Goal: Subscribe to service/newsletter

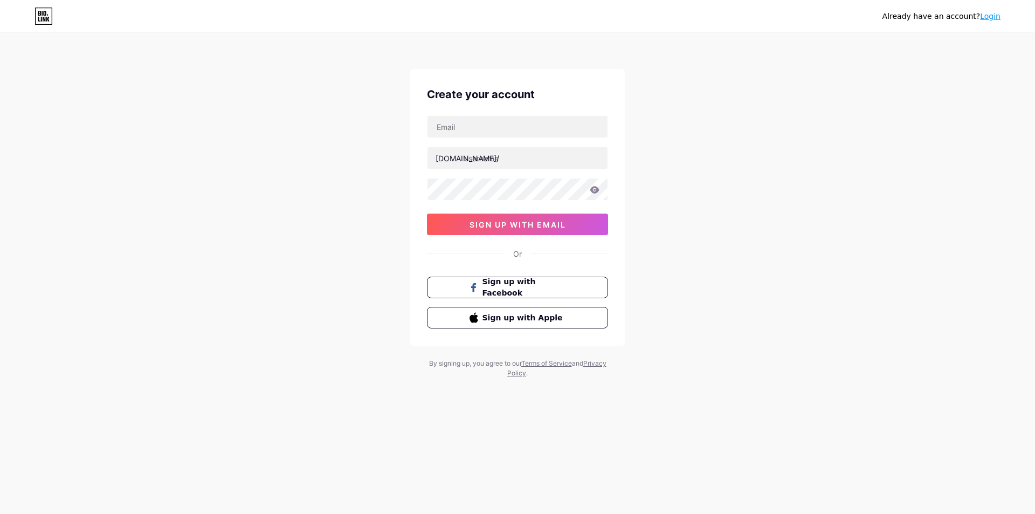
click at [494, 137] on div at bounding box center [517, 126] width 181 height 23
click at [494, 128] on input "text" at bounding box center [517, 127] width 180 height 22
type input "[EMAIL_ADDRESS][DOMAIN_NAME]"
click at [486, 157] on input "text" at bounding box center [517, 158] width 180 height 22
type input "marafiqpk"
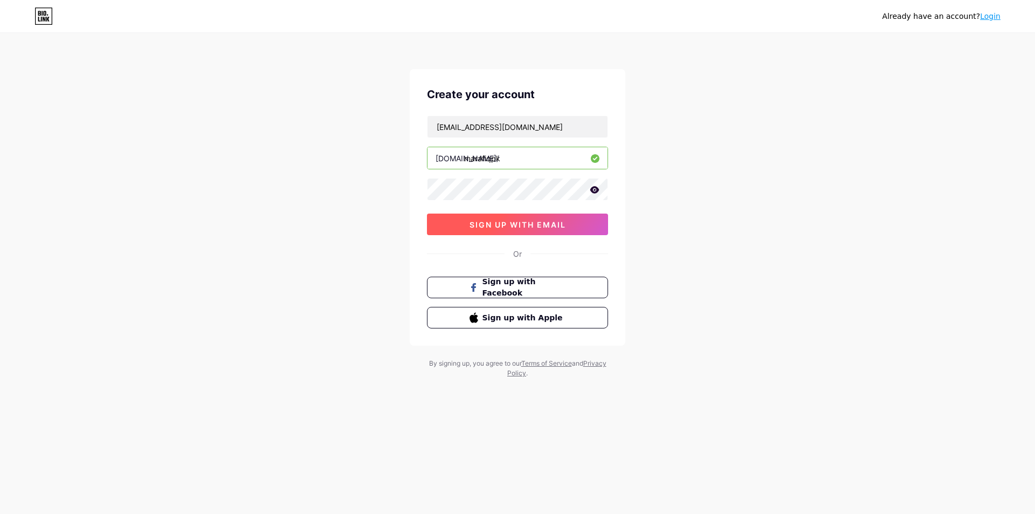
click at [515, 225] on span "sign up with email" at bounding box center [518, 224] width 96 height 9
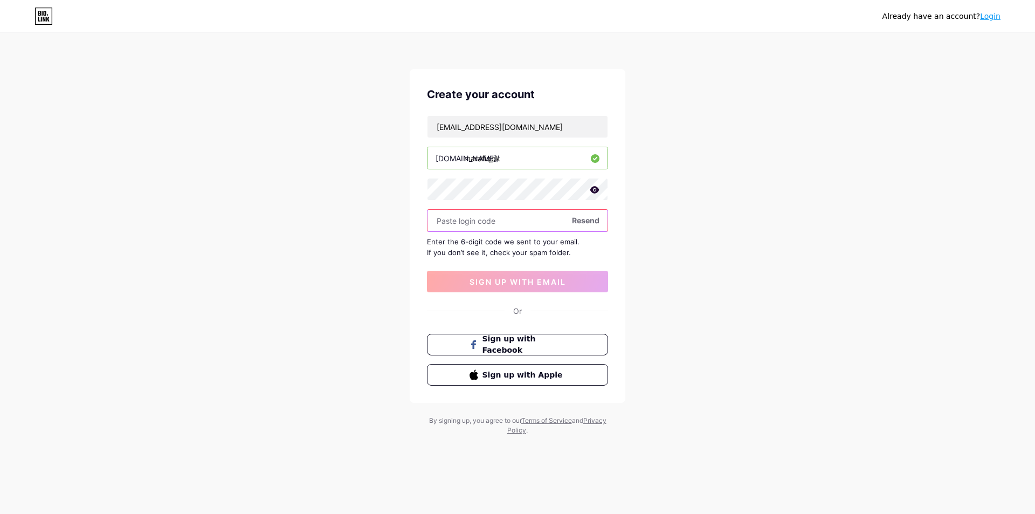
click at [502, 223] on input "text" at bounding box center [517, 221] width 180 height 22
paste input "138638"
type input "138638"
click at [520, 285] on span "sign up with email" at bounding box center [518, 281] width 96 height 9
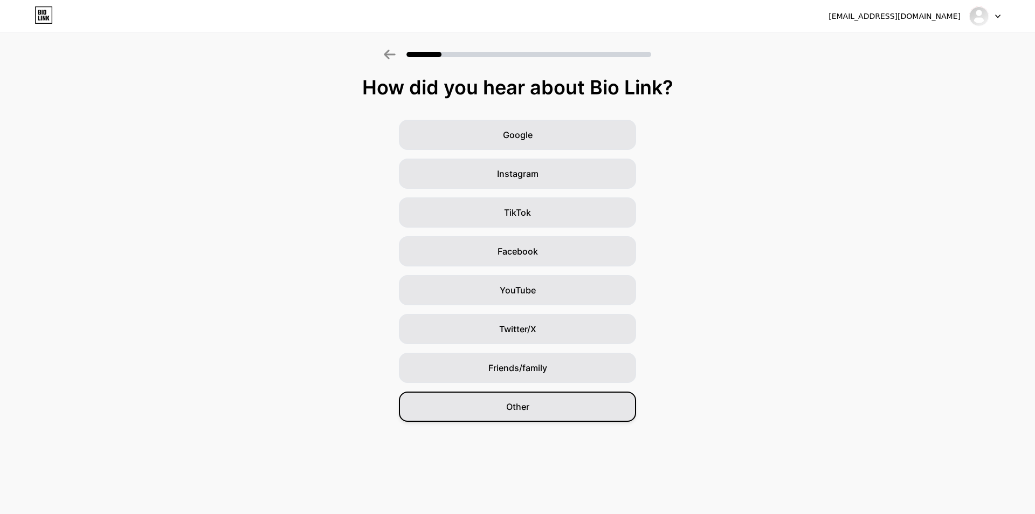
click at [543, 408] on div "Other" at bounding box center [517, 406] width 237 height 30
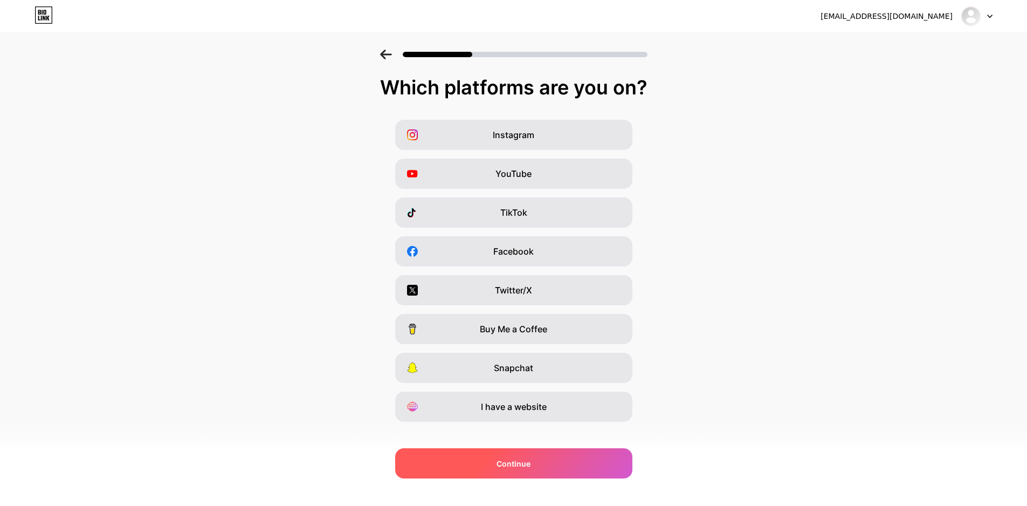
click at [554, 466] on div "Continue" at bounding box center [513, 463] width 237 height 30
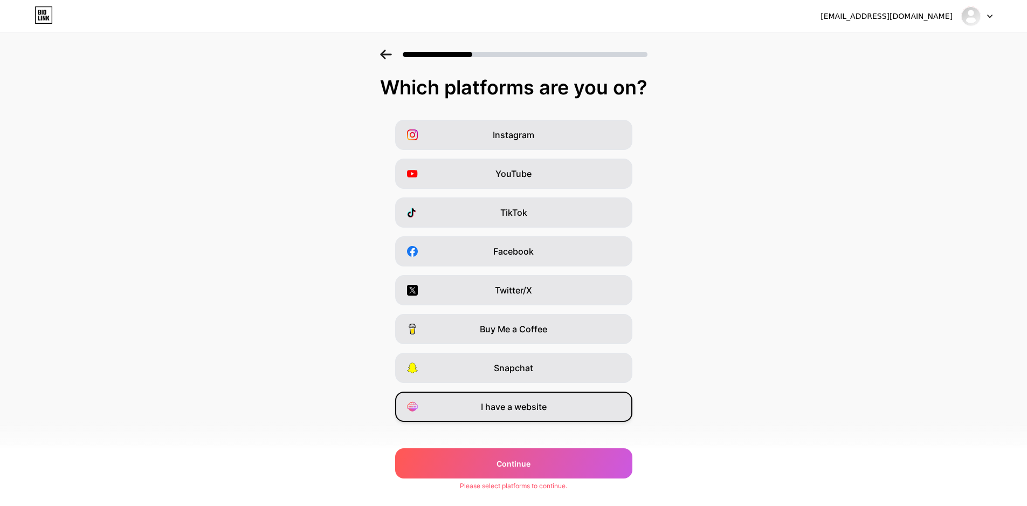
click at [532, 411] on span "I have a website" at bounding box center [514, 406] width 66 height 13
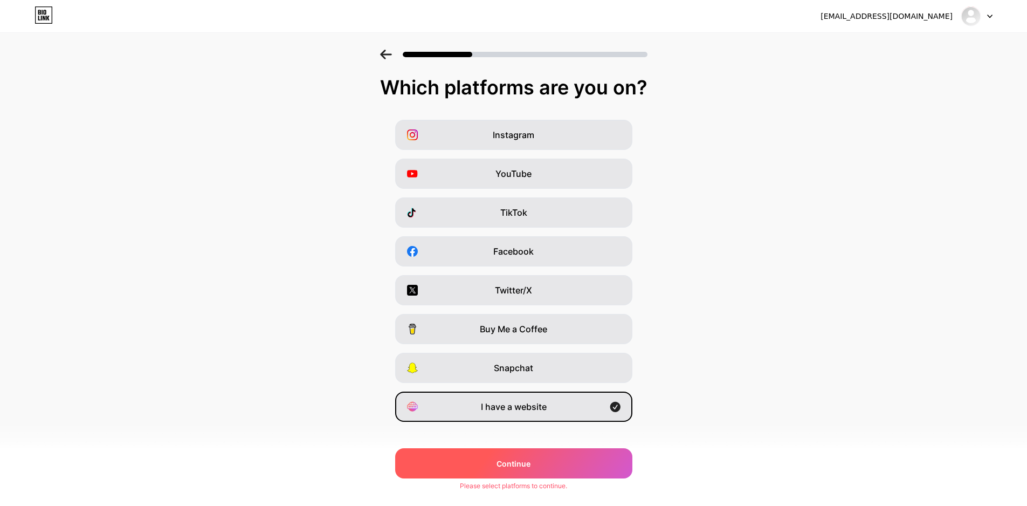
click at [536, 460] on div "Continue" at bounding box center [513, 463] width 237 height 30
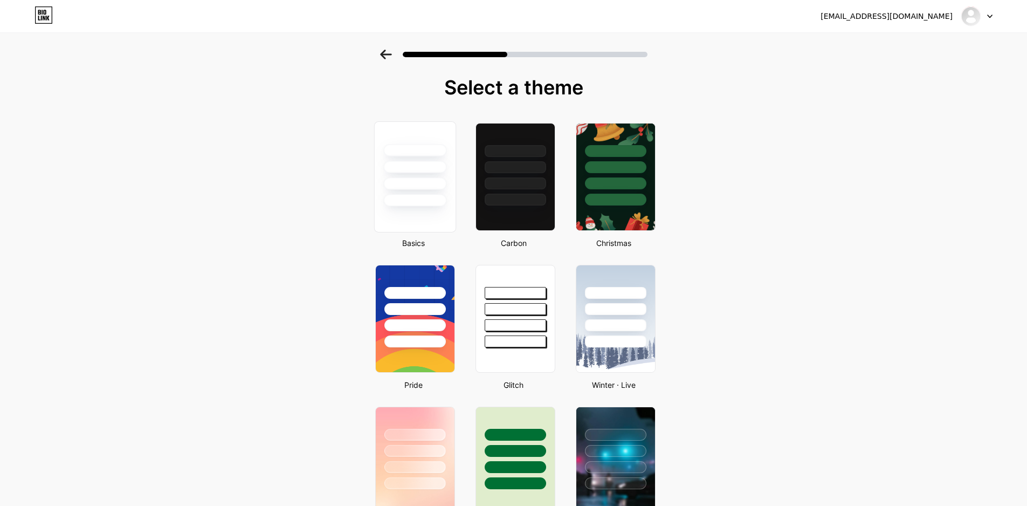
click at [446, 180] on div at bounding box center [414, 183] width 63 height 12
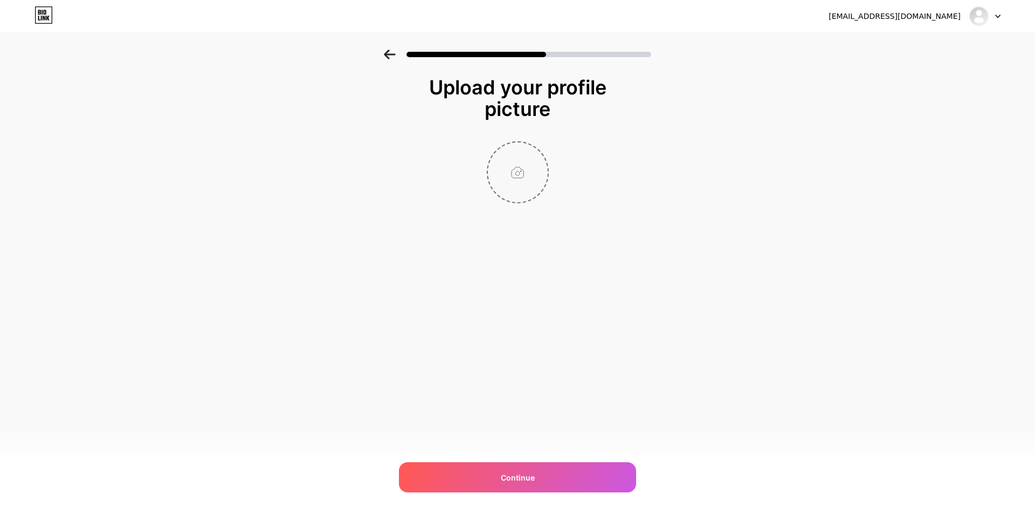
click at [523, 177] on input "file" at bounding box center [518, 172] width 60 height 60
type input "C:\fakepath\rm 1447 Final Logo.png"
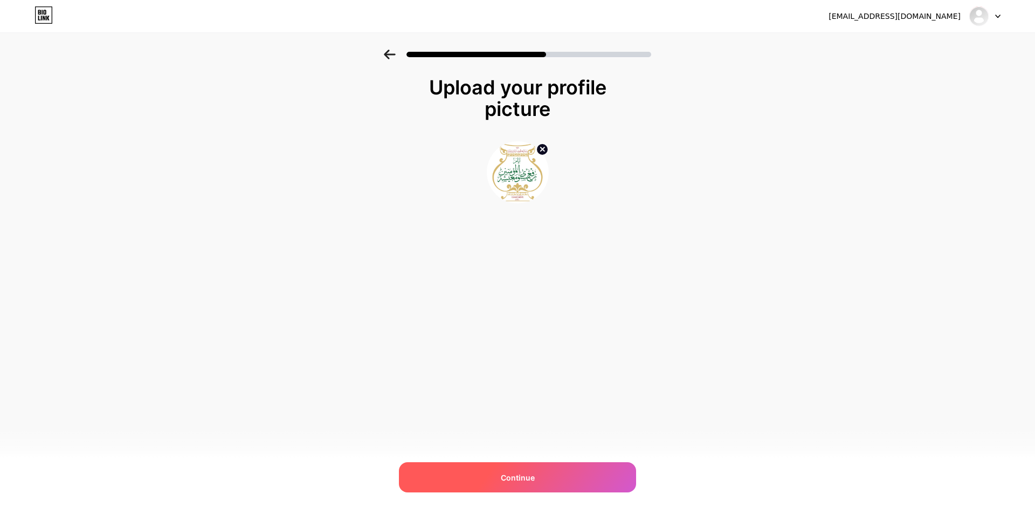
click at [510, 475] on span "Continue" at bounding box center [518, 477] width 34 height 11
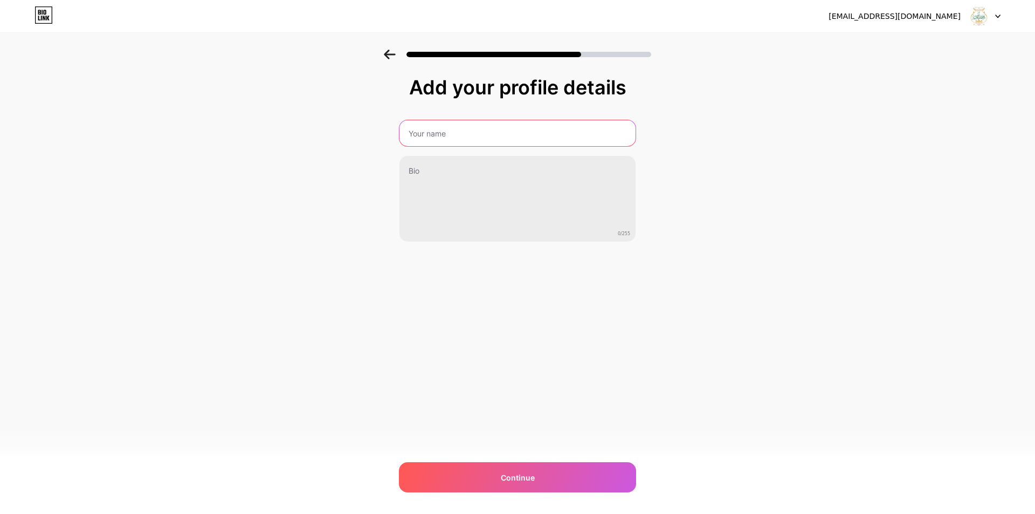
click at [491, 139] on input "text" at bounding box center [517, 133] width 236 height 26
type input "Raful Mustava 1447"
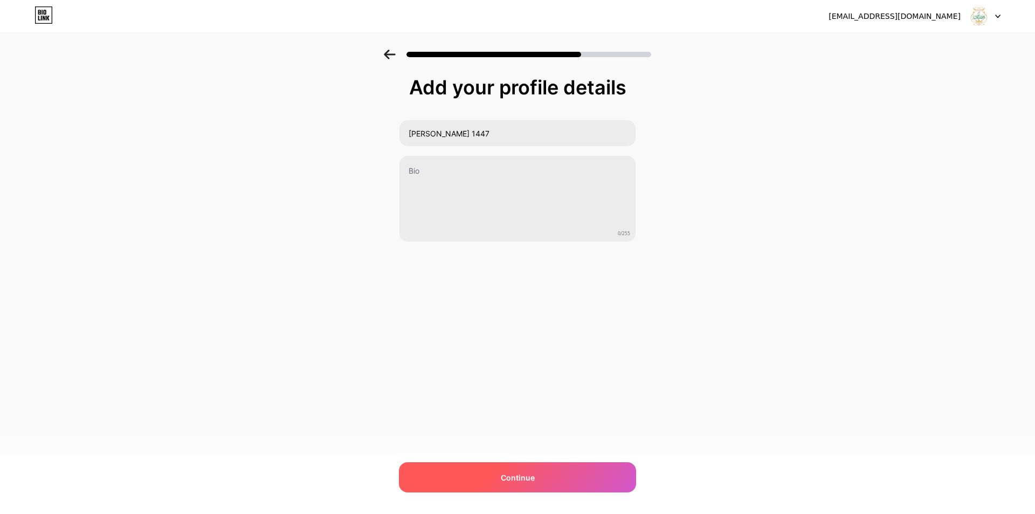
click at [513, 474] on span "Continue" at bounding box center [518, 477] width 34 height 11
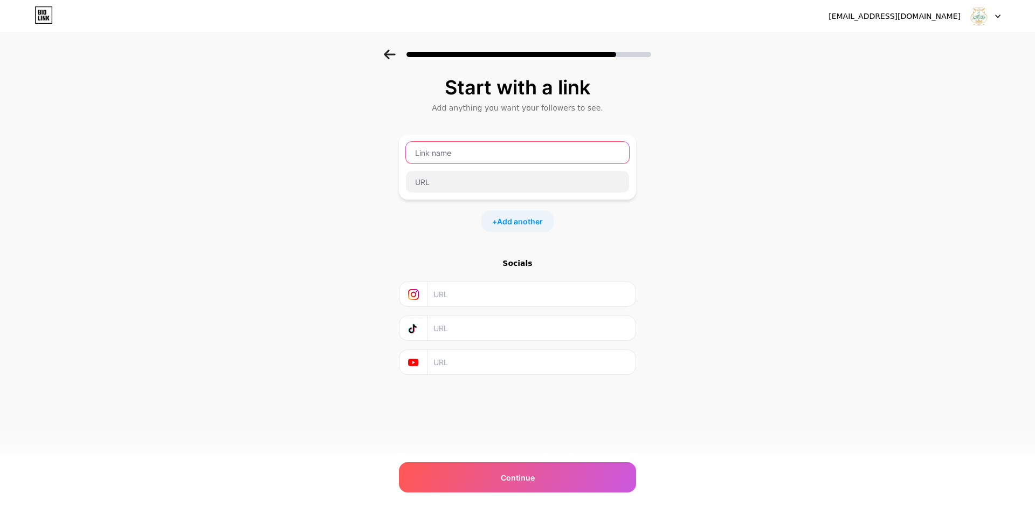
click at [486, 156] on input "text" at bounding box center [517, 153] width 223 height 22
type input "Raful Mustava 1447 - Pakistan"
click at [302, 243] on div "Start with a link Add anything you want your followers to see. Raful Mustava 14…" at bounding box center [517, 239] width 1035 height 379
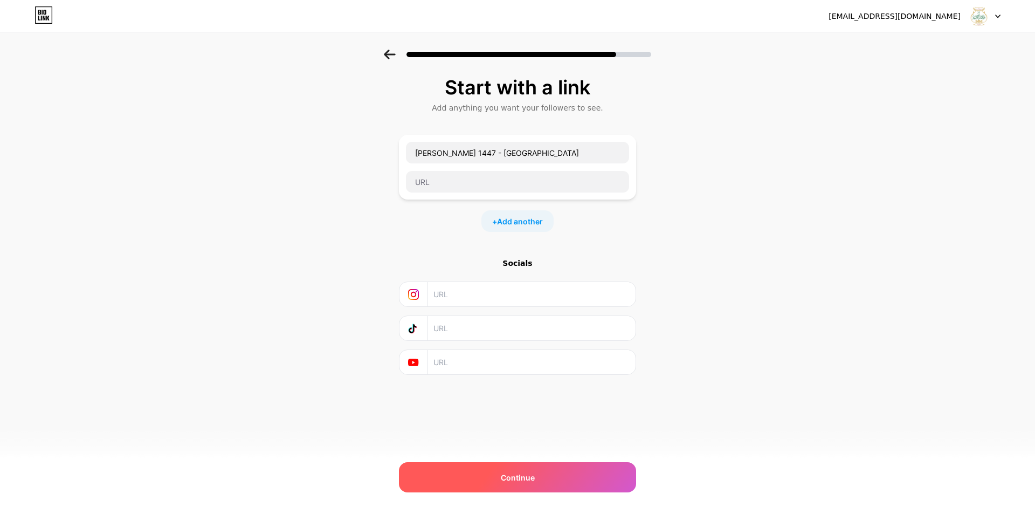
click at [534, 479] on span "Continue" at bounding box center [518, 477] width 34 height 11
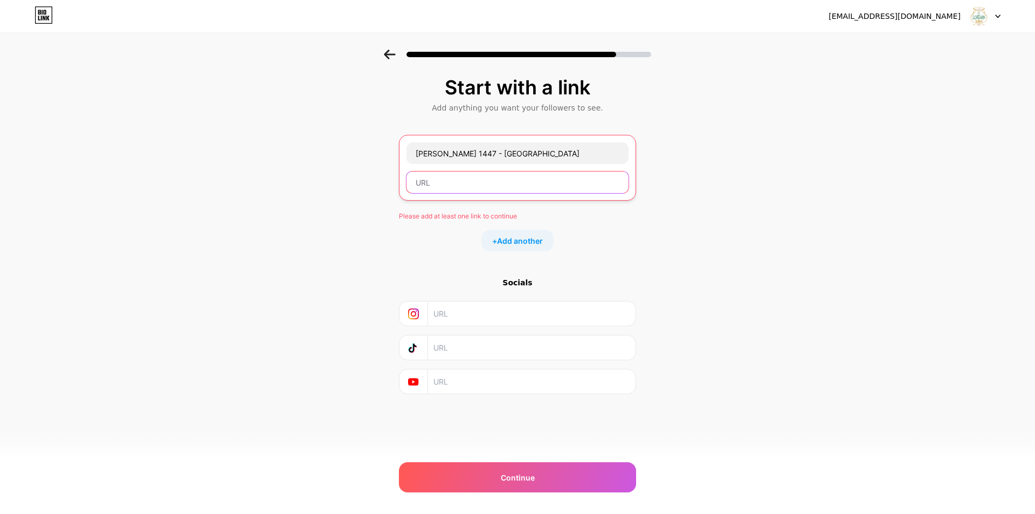
click at [440, 177] on input "text" at bounding box center [517, 182] width 222 height 22
paste input "https://forms.gle/1R9mky5BbKT5Skvt8"
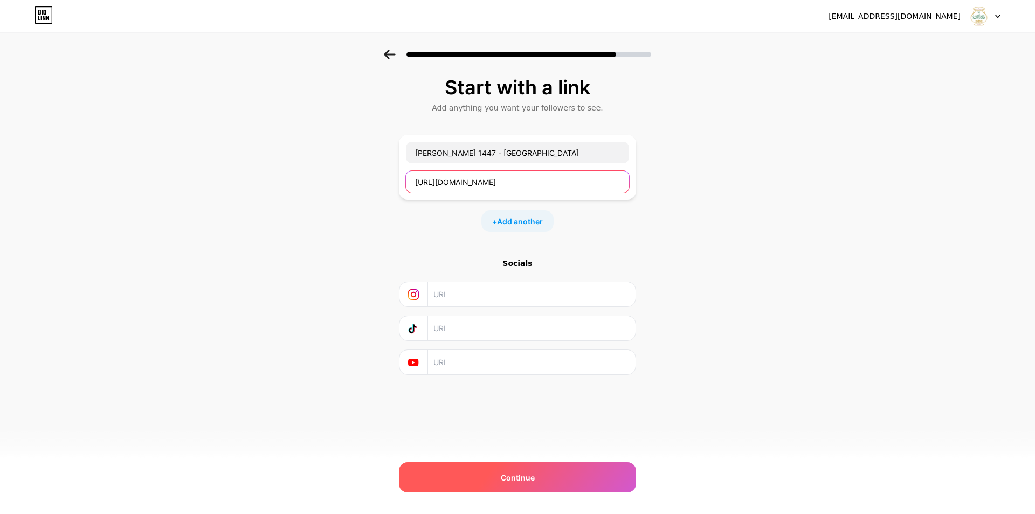
type input "https://forms.gle/1R9mky5BbKT5Skvt8"
click at [527, 480] on span "Continue" at bounding box center [518, 477] width 34 height 11
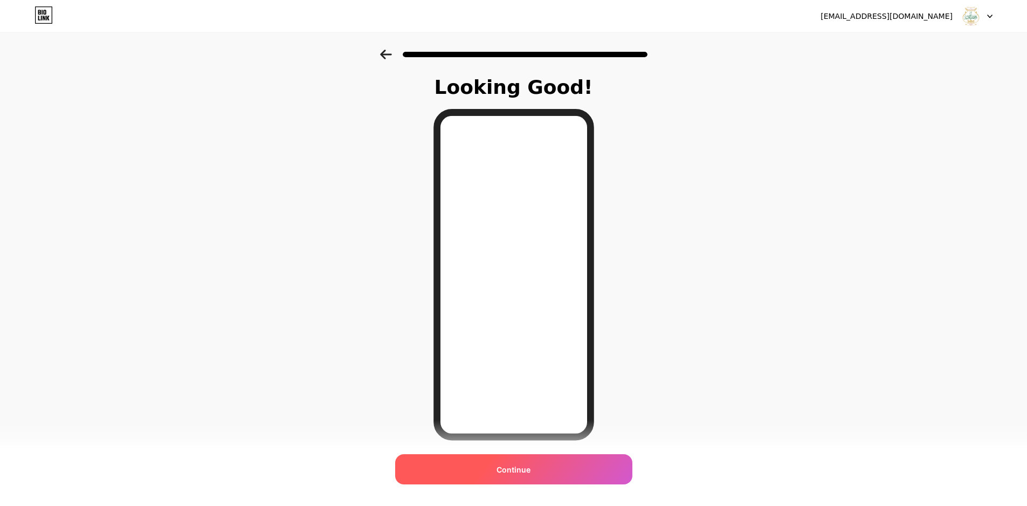
click at [530, 473] on span "Continue" at bounding box center [513, 469] width 34 height 11
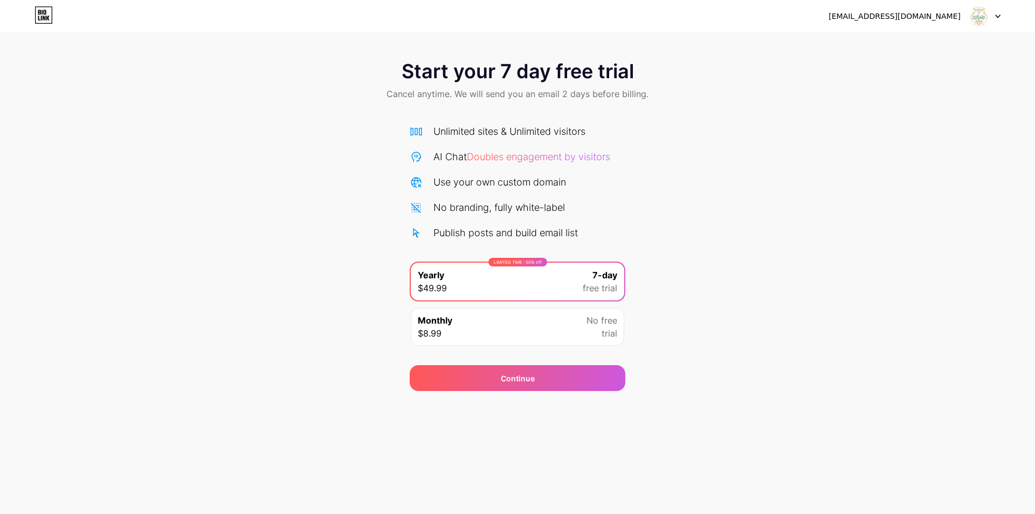
click at [937, 20] on div "[EMAIL_ADDRESS][DOMAIN_NAME]" at bounding box center [895, 16] width 132 height 11
click at [995, 16] on div at bounding box center [984, 15] width 31 height 19
click at [635, 99] on span "Cancel anytime. We will send you an email 2 days before billing." at bounding box center [518, 93] width 262 height 13
click at [590, 78] on span "Start your 7 day free trial" at bounding box center [518, 71] width 232 height 22
click at [571, 383] on div "Continue" at bounding box center [518, 378] width 216 height 26
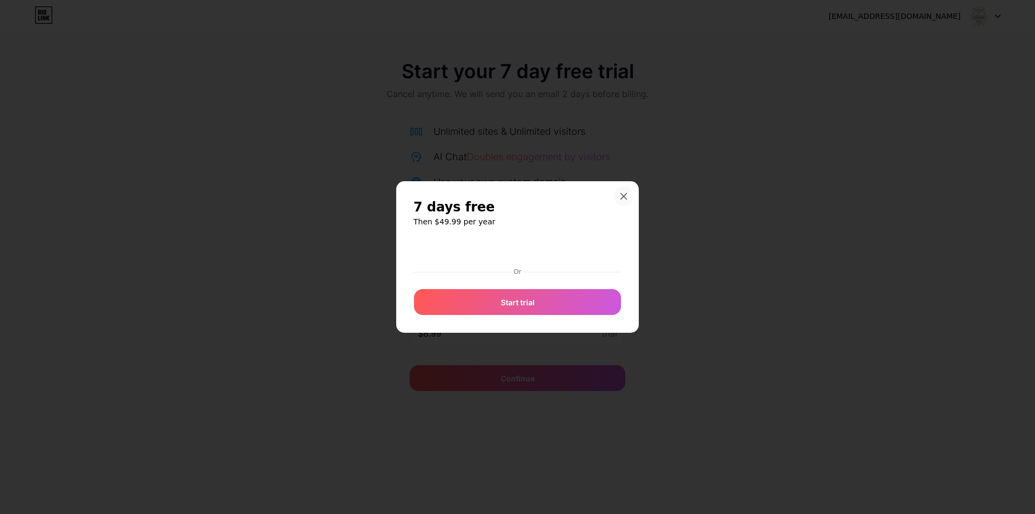
click at [625, 202] on div at bounding box center [623, 196] width 19 height 19
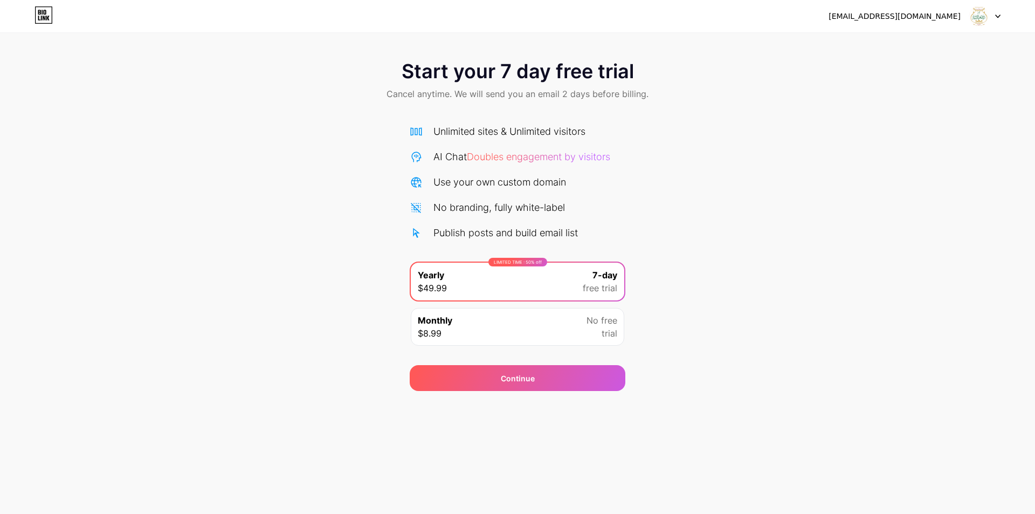
click at [620, 196] on div "Unlimited sites & Unlimited visitors AI Chat Doubles engagement by visitors Use…" at bounding box center [518, 182] width 216 height 116
click at [37, 10] on icon at bounding box center [44, 14] width 18 height 17
click at [545, 384] on div "Continue" at bounding box center [518, 378] width 216 height 26
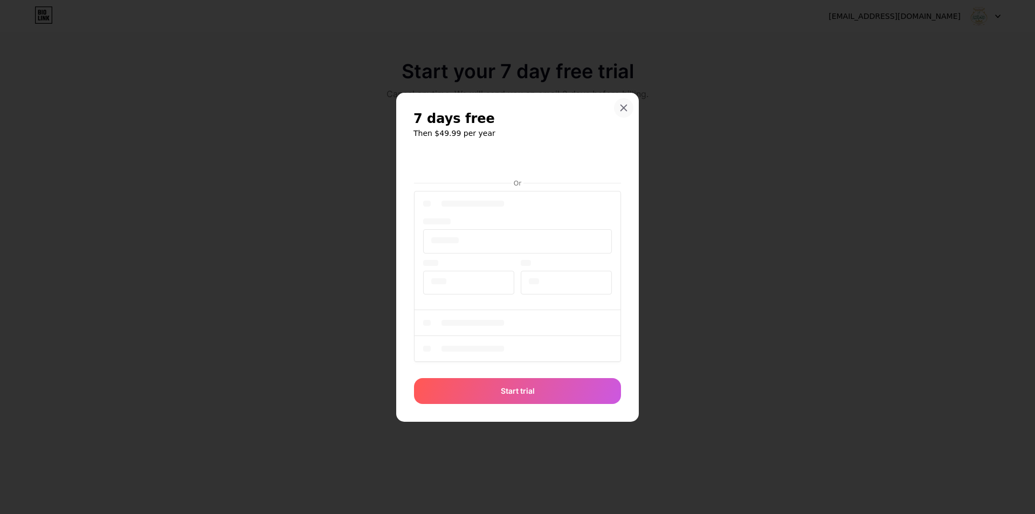
click at [624, 110] on icon at bounding box center [623, 108] width 9 height 9
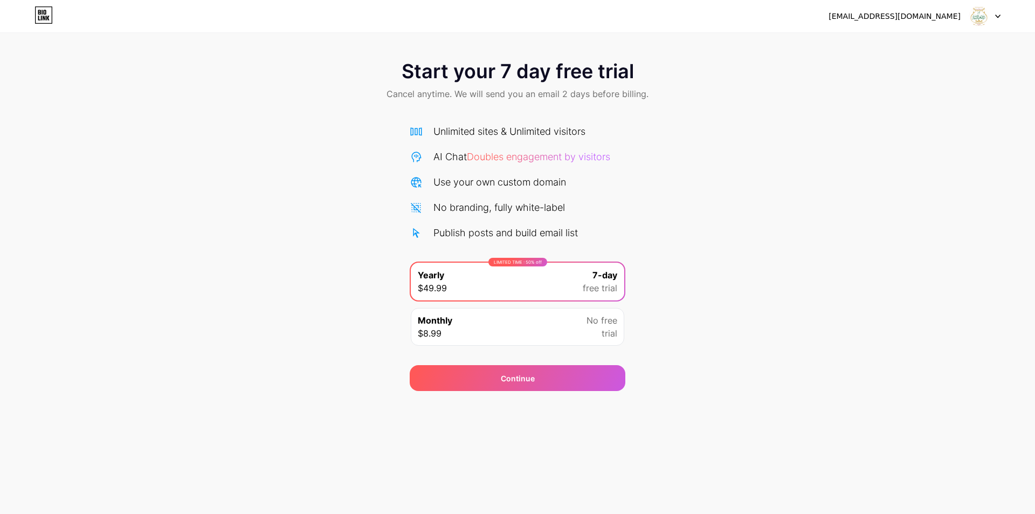
click at [998, 21] on div at bounding box center [984, 15] width 31 height 19
click at [998, 16] on icon at bounding box center [997, 17] width 5 height 4
click at [710, 93] on div "Start your 7 day free trial Cancel anytime. We will send you an email 2 days be…" at bounding box center [517, 82] width 1035 height 64
click at [577, 160] on span "Doubles engagement by visitors" at bounding box center [538, 156] width 143 height 11
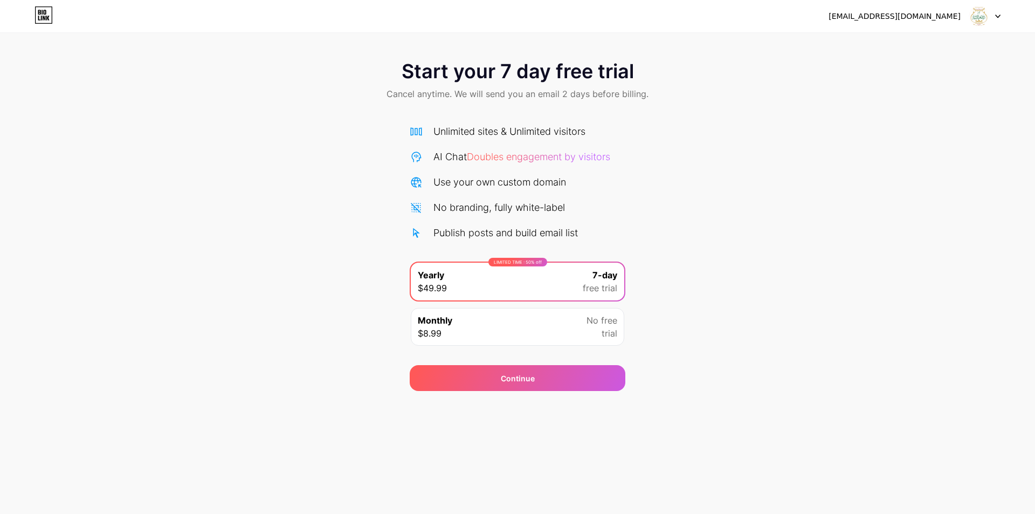
click at [487, 312] on div "Monthly $8.99 No free trial" at bounding box center [517, 327] width 213 height 38
click at [533, 284] on div "LIMITED TIME : 50% off Yearly $49.99 7-day free trial" at bounding box center [517, 282] width 213 height 38
click at [593, 389] on div "Continue" at bounding box center [518, 378] width 216 height 26
click at [579, 307] on div "Monthly $8.99 No free trial" at bounding box center [518, 327] width 216 height 40
click at [586, 274] on div "7-day free trial" at bounding box center [600, 281] width 35 height 26
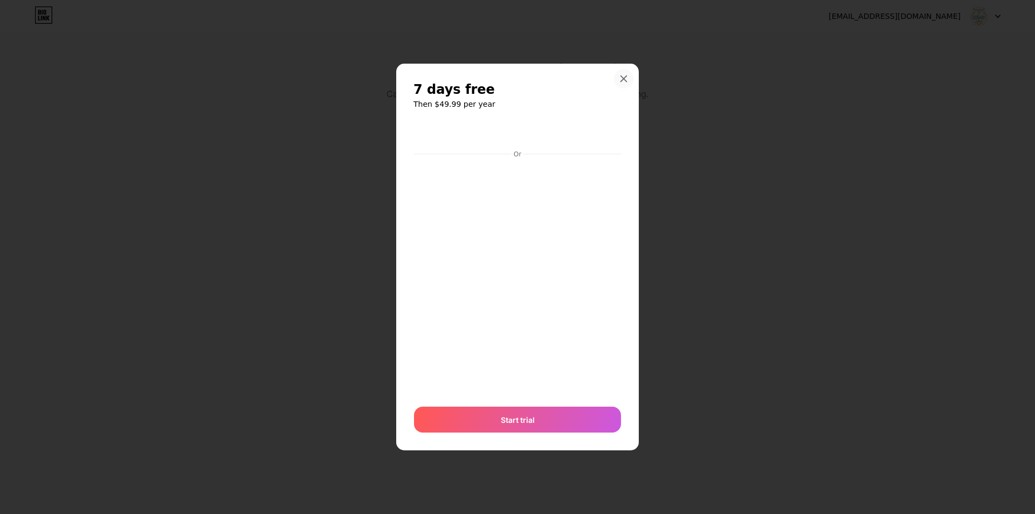
click at [626, 78] on icon at bounding box center [623, 78] width 9 height 9
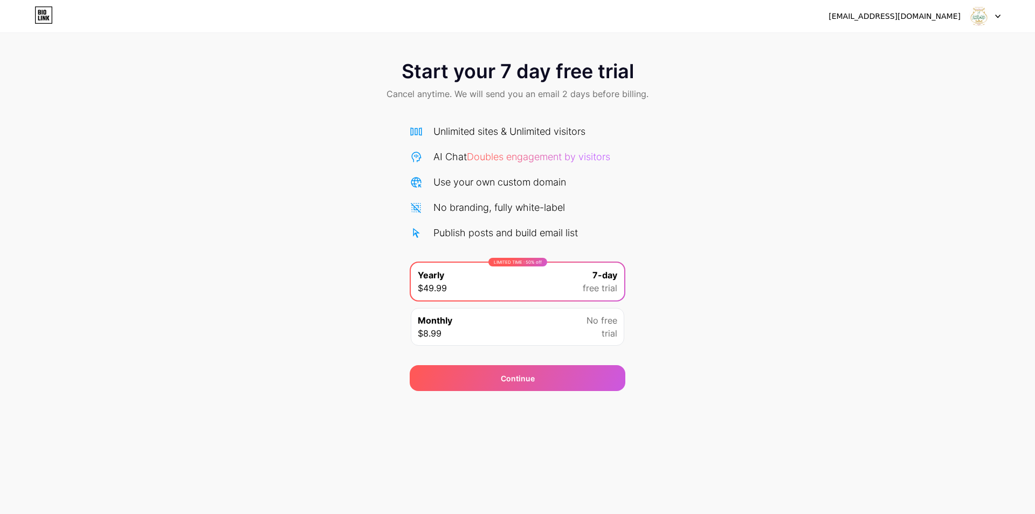
click at [622, 77] on span "Start your 7 day free trial" at bounding box center [518, 71] width 232 height 22
click at [50, 9] on icon at bounding box center [44, 14] width 18 height 17
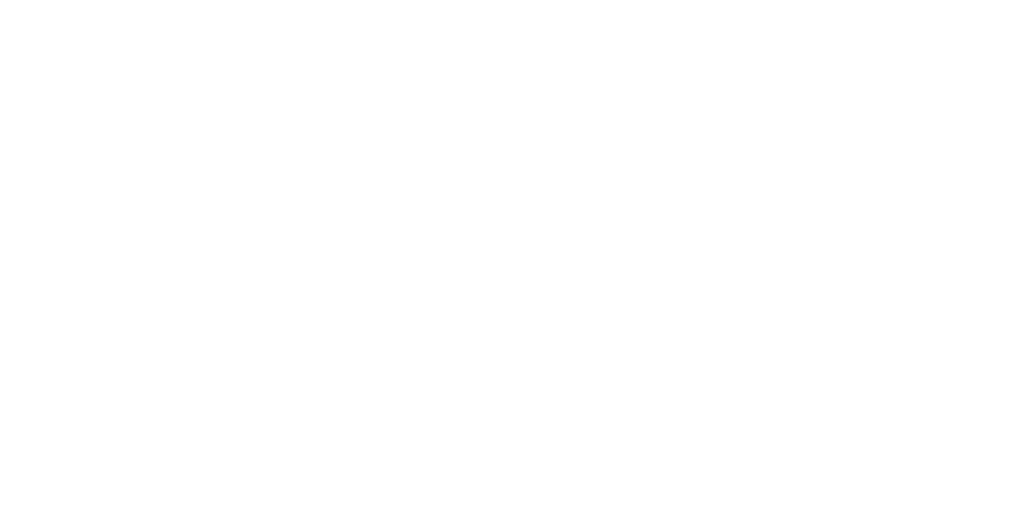
click at [49, 0] on html at bounding box center [517, 0] width 1035 height 0
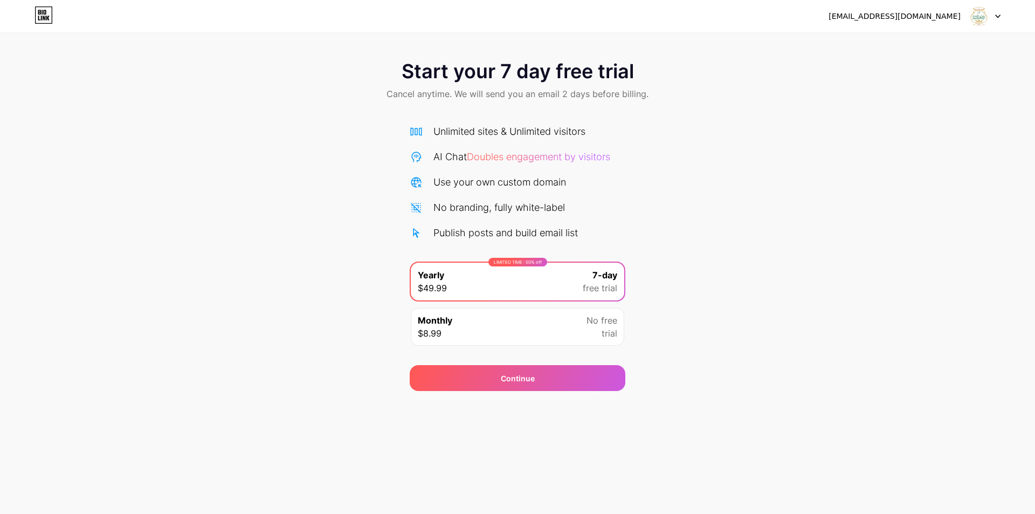
click at [415, 234] on icon at bounding box center [416, 232] width 13 height 13
click at [419, 183] on icon at bounding box center [416, 182] width 13 height 13
click at [492, 151] on span "Doubles engagement by visitors" at bounding box center [538, 156] width 143 height 11
click at [533, 154] on span "Doubles engagement by visitors" at bounding box center [538, 156] width 143 height 11
click at [597, 93] on span "Cancel anytime. We will send you an email 2 days before billing." at bounding box center [518, 93] width 262 height 13
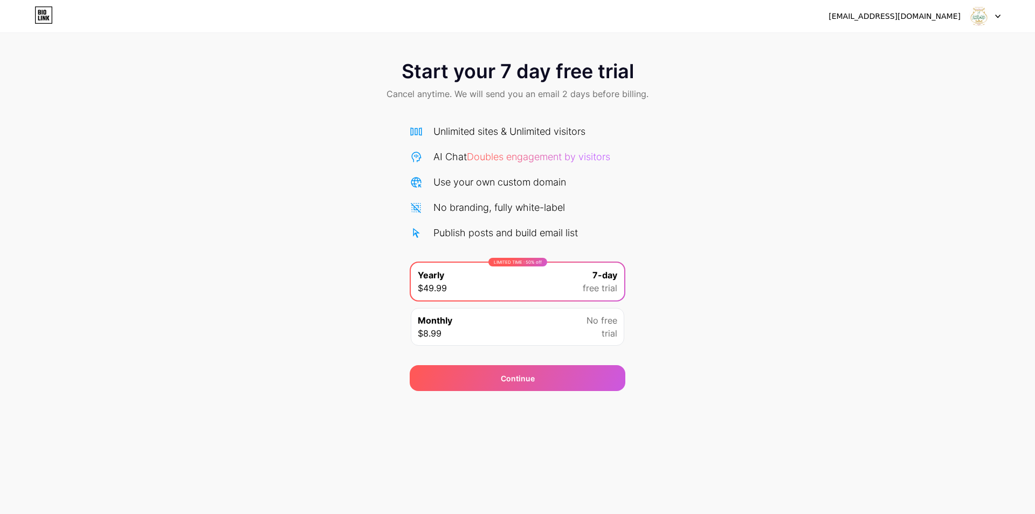
click at [559, 83] on div "Start your 7 day free trial Cancel anytime. We will send you an email 2 days be…" at bounding box center [517, 82] width 1035 height 64
click at [507, 408] on div "[EMAIL_ADDRESS][DOMAIN_NAME] Logout Link Copied Start your 7 day free trial Can…" at bounding box center [517, 257] width 1035 height 514
click at [523, 374] on div "Continue" at bounding box center [518, 377] width 34 height 11
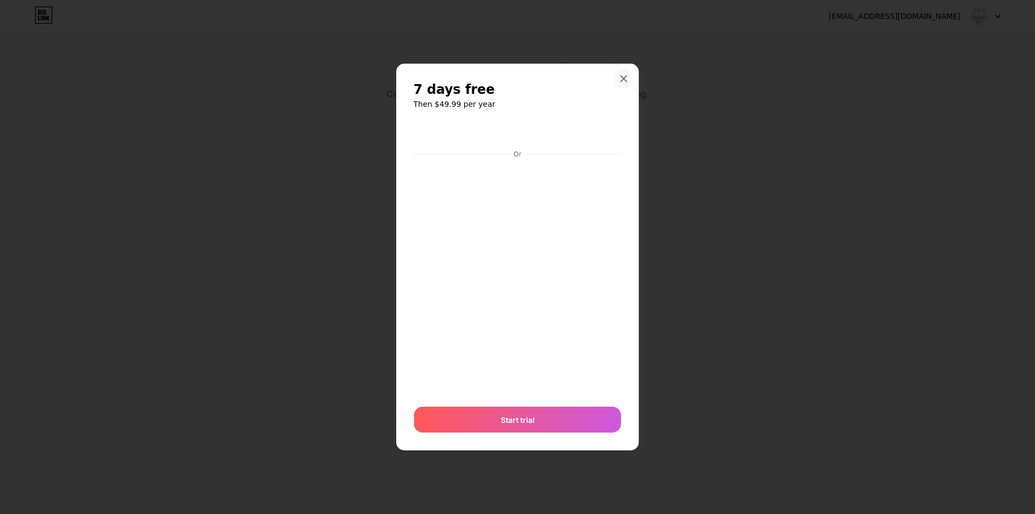
click at [626, 79] on icon at bounding box center [623, 78] width 9 height 9
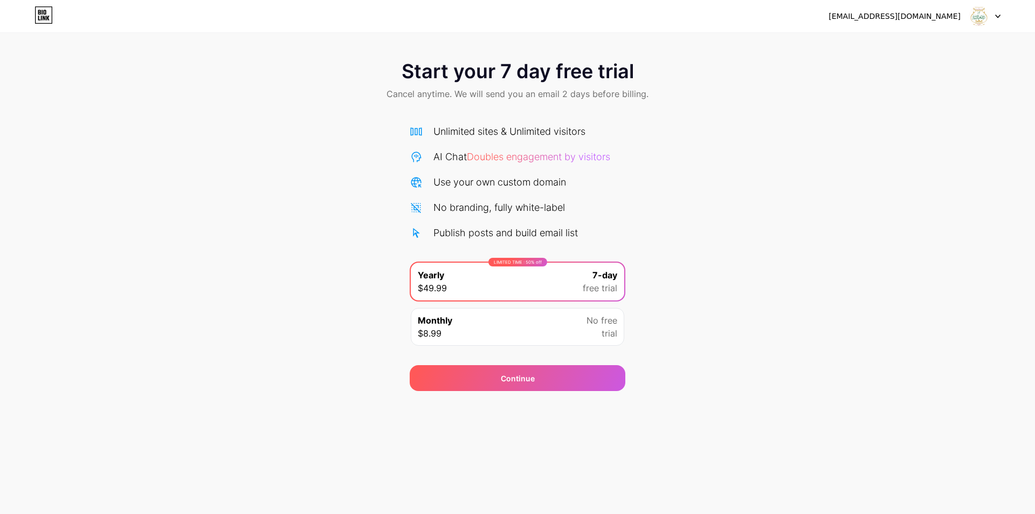
click at [993, 19] on div at bounding box center [984, 15] width 31 height 19
click at [944, 46] on li "Logout" at bounding box center [933, 44] width 134 height 29
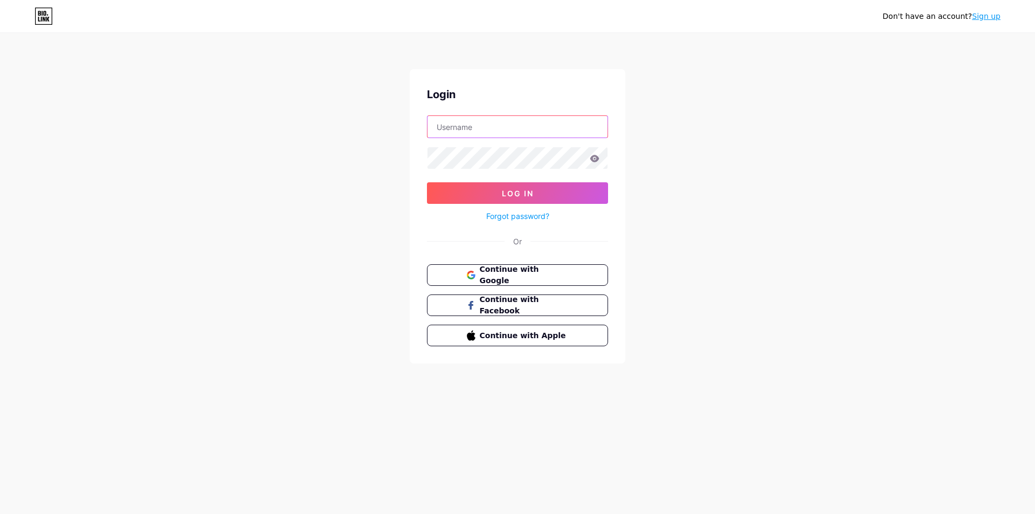
type input "[EMAIL_ADDRESS][DOMAIN_NAME]"
click at [523, 276] on span "Continue with Google" at bounding box center [524, 275] width 90 height 23
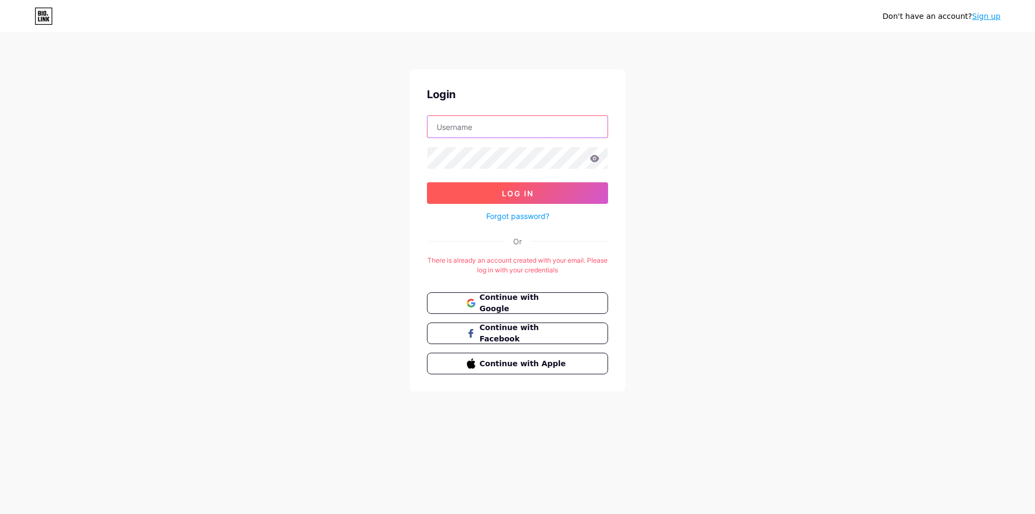
type input "[EMAIL_ADDRESS][DOMAIN_NAME]"
click at [529, 192] on span "Log In" at bounding box center [518, 193] width 32 height 9
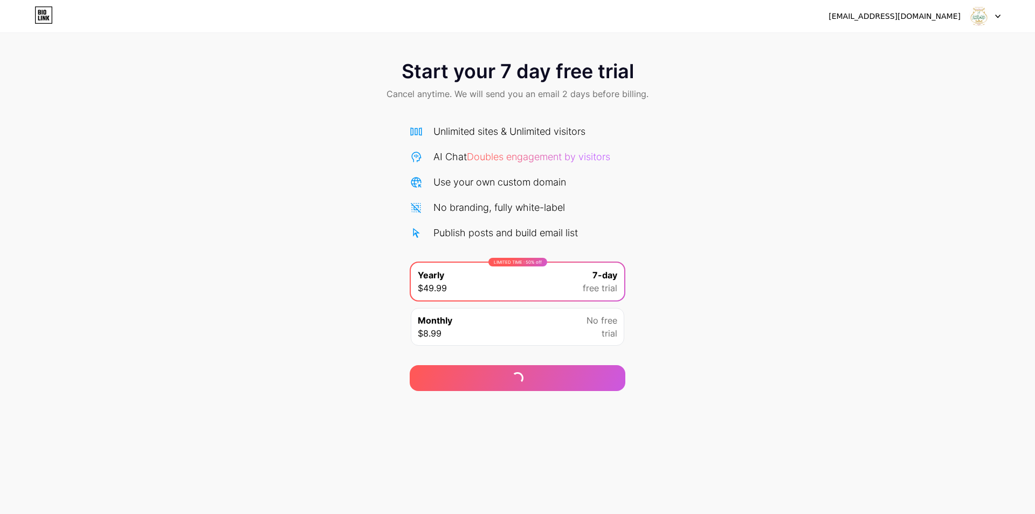
click at [0, 476] on div "[EMAIL_ADDRESS][DOMAIN_NAME] Logout Link Copied Start your 7 day free trial Can…" at bounding box center [517, 257] width 1035 height 514
drag, startPoint x: 886, startPoint y: 187, endPoint x: 815, endPoint y: 114, distance: 101.4
click at [885, 185] on div "Start your 7 day free trial Cancel anytime. We will send you an email 2 days be…" at bounding box center [517, 220] width 1035 height 341
click at [986, 44] on div "Start your 7 day free trial Cancel anytime. We will send you an email 2 days be…" at bounding box center [517, 195] width 1035 height 391
drag, startPoint x: 984, startPoint y: 465, endPoint x: 976, endPoint y: 470, distance: 9.4
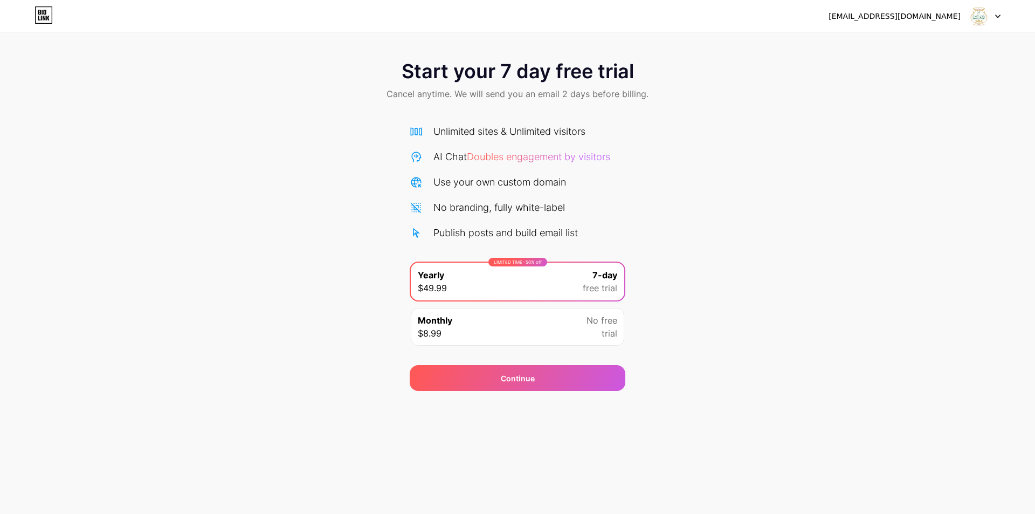
click at [982, 468] on div "[EMAIL_ADDRESS][DOMAIN_NAME] Logout Link Copied Start your 7 day free trial Can…" at bounding box center [517, 257] width 1035 height 514
click at [532, 374] on div "Continue" at bounding box center [518, 377] width 34 height 11
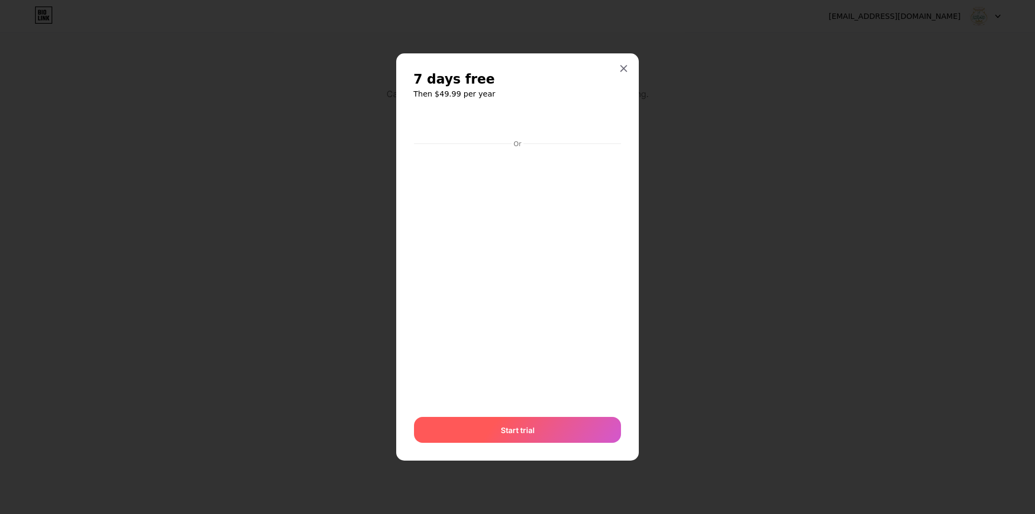
click at [536, 432] on div "Start trial" at bounding box center [517, 430] width 207 height 26
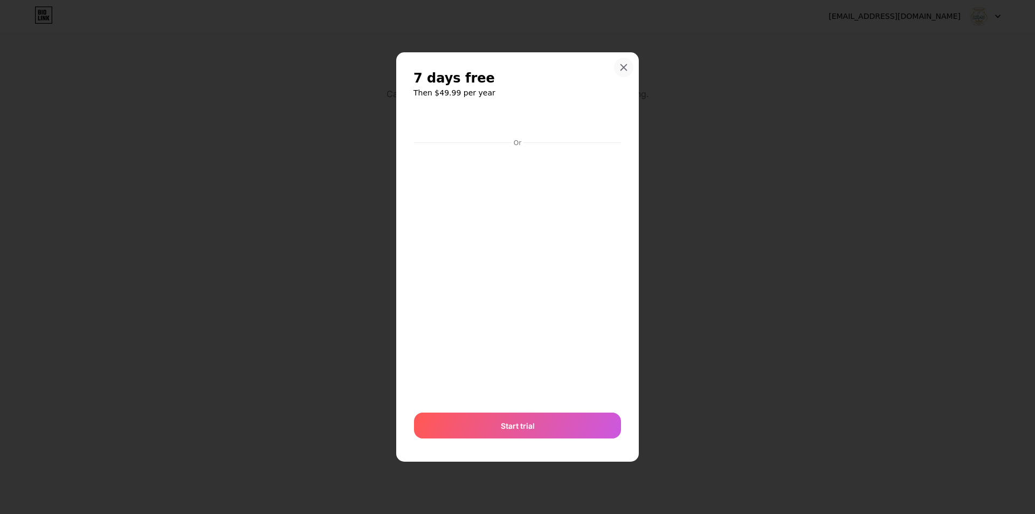
click at [623, 69] on icon at bounding box center [623, 67] width 9 height 9
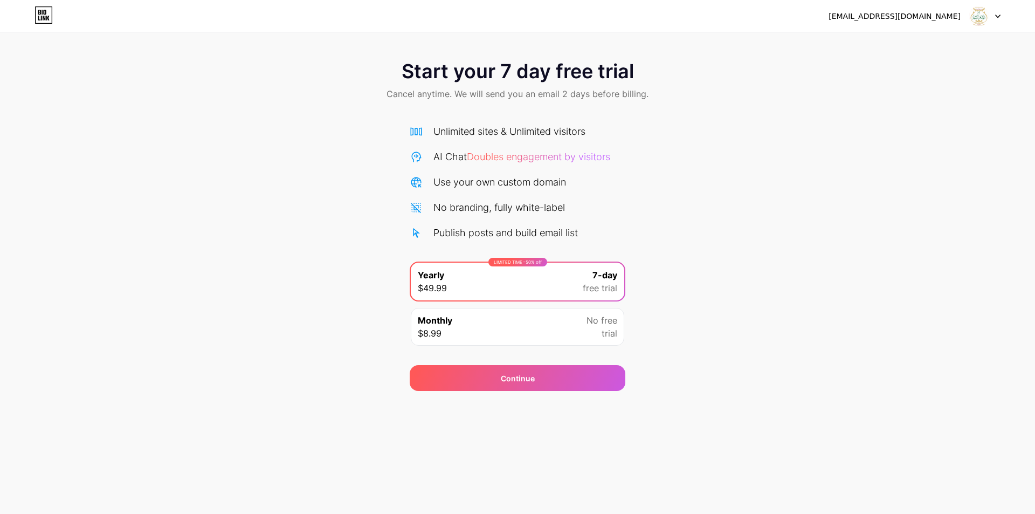
click at [993, 14] on div at bounding box center [984, 15] width 31 height 19
click at [944, 48] on li "Logout" at bounding box center [933, 44] width 134 height 29
